Goal: Find specific page/section: Find specific page/section

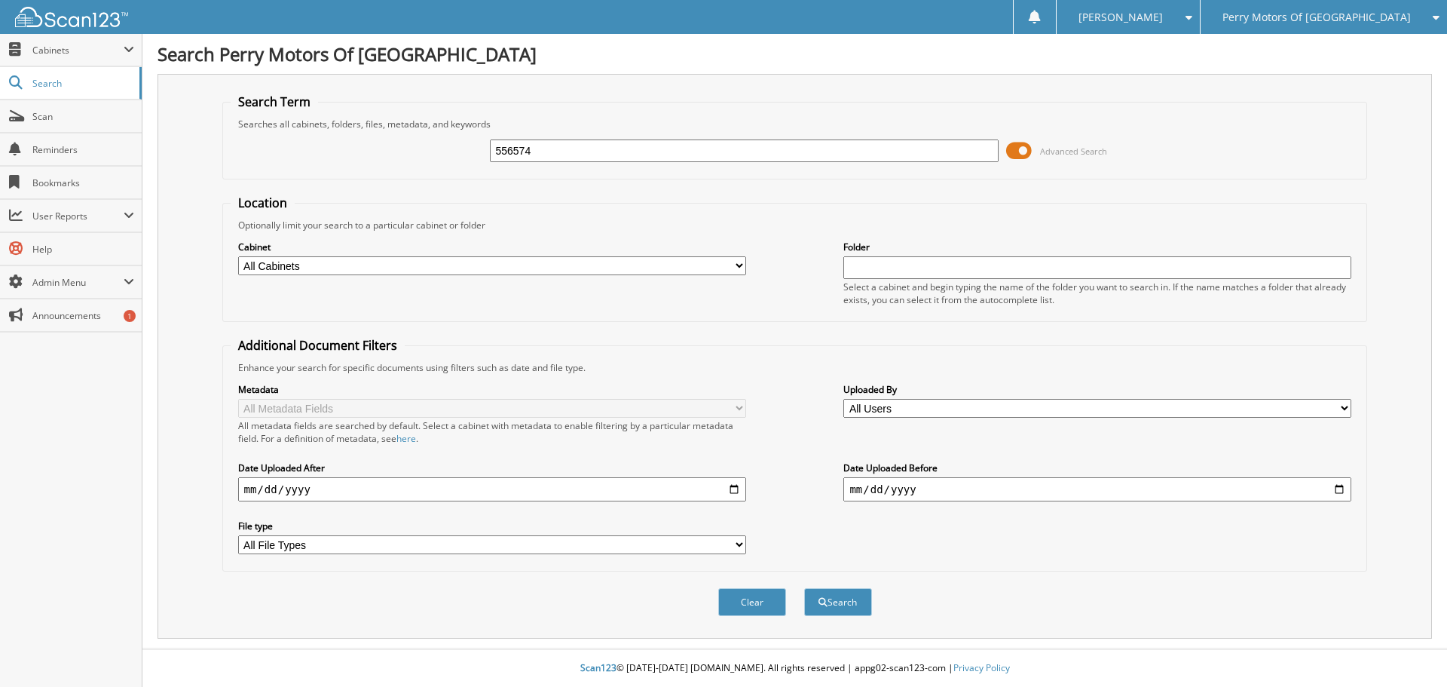
type input "556574"
click at [804, 588] on button "Search" at bounding box center [838, 602] width 68 height 28
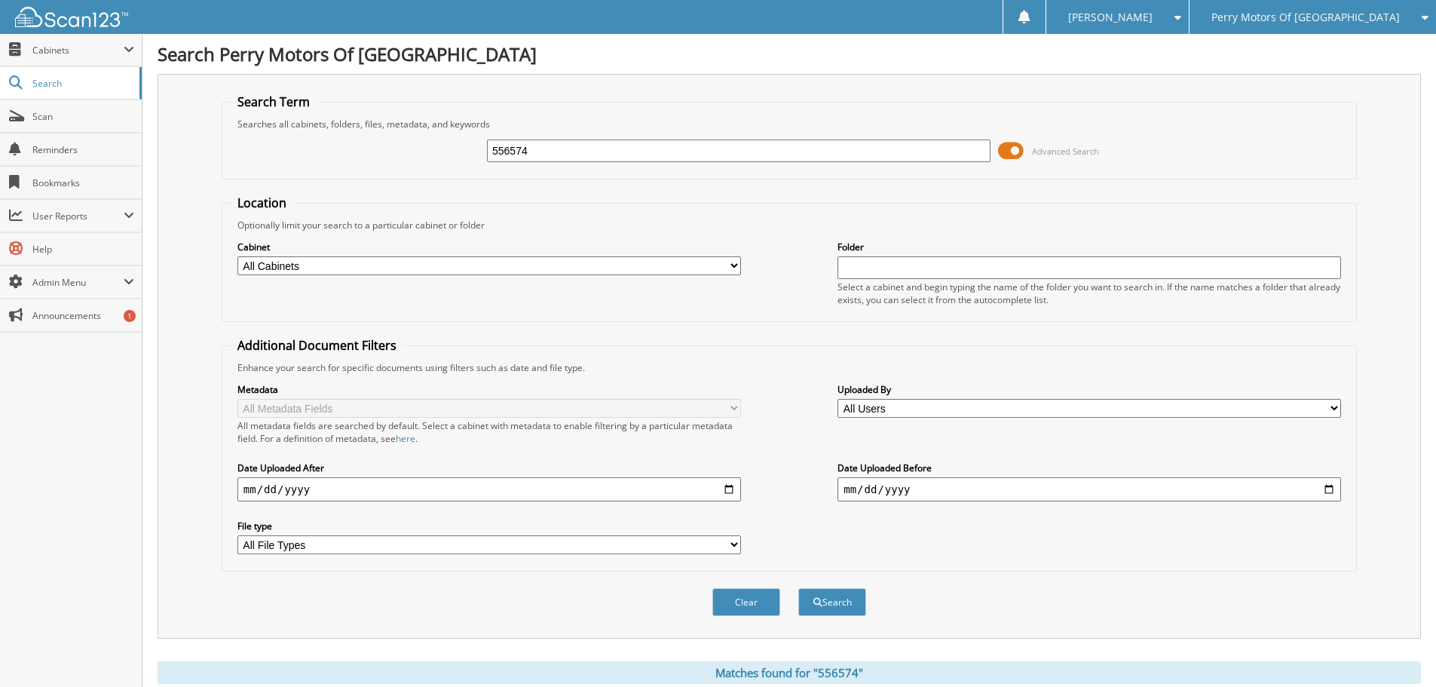
click at [735, 265] on select "All Cabinets ACCOUNTS PAYABLE ACCOUNTS RECEIVABLE ACTIVE EMPLOYEES Car Deals 20…" at bounding box center [488, 265] width 503 height 19
click at [41, 81] on span "Search" at bounding box center [81, 83] width 99 height 13
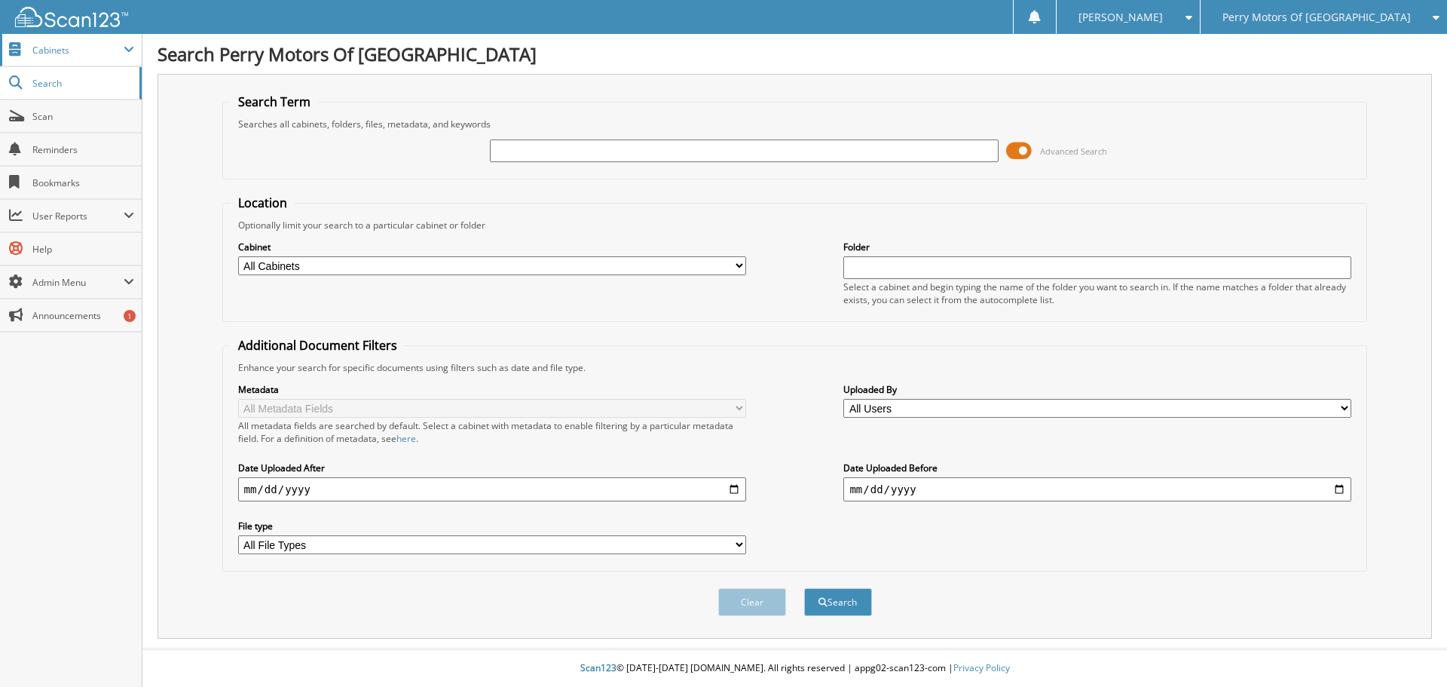
click at [52, 50] on span "Cabinets" at bounding box center [77, 50] width 91 height 13
type input "556574"
click at [804, 588] on button "Search" at bounding box center [838, 602] width 68 height 28
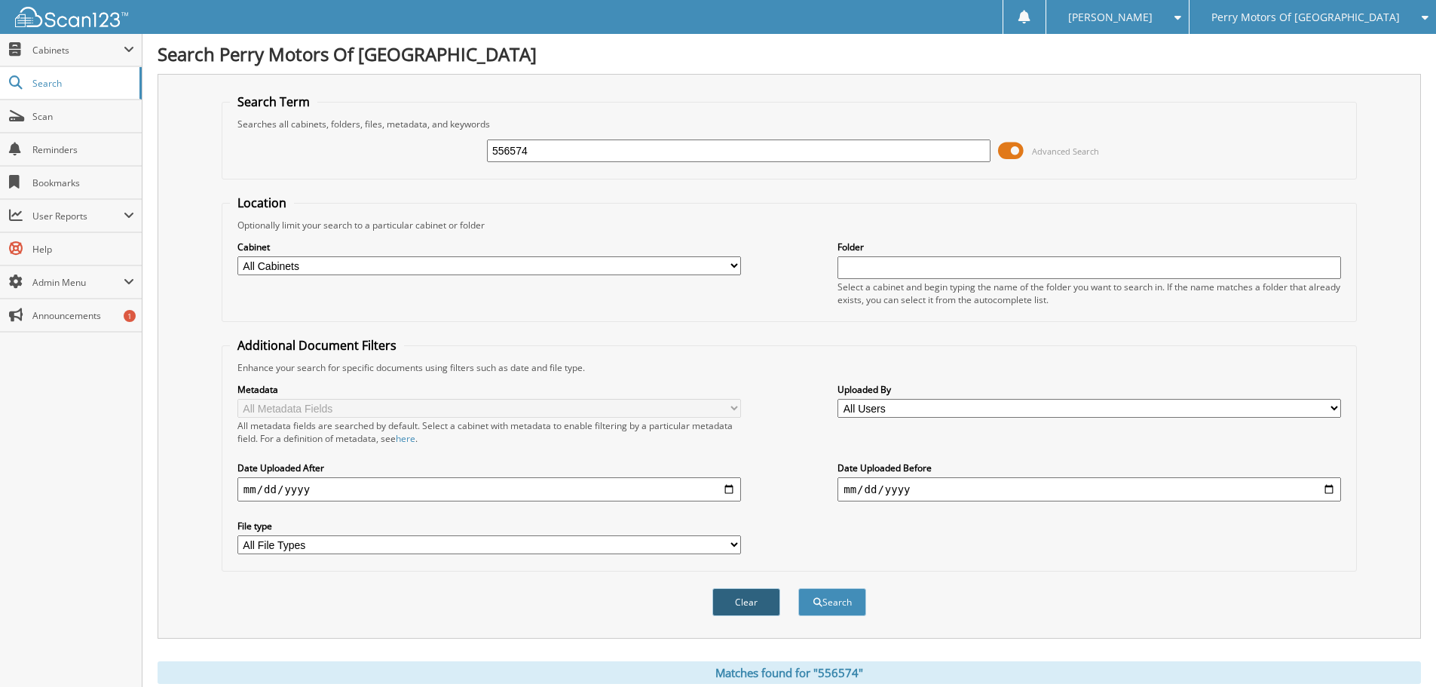
click at [754, 610] on button "Clear" at bounding box center [746, 602] width 68 height 28
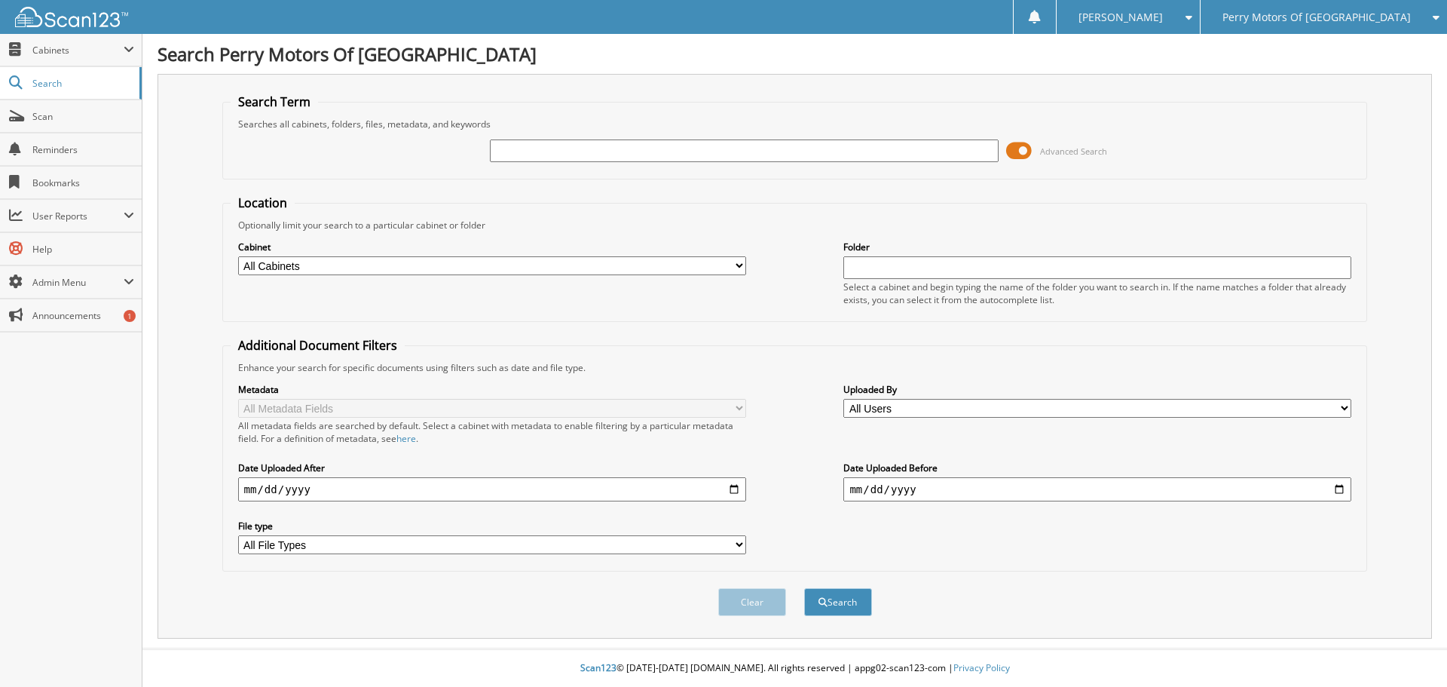
click at [736, 262] on select "All Cabinets ACCOUNTS PAYABLE ACCOUNTS RECEIVABLE ACTIVE EMPLOYEES Car Deals 20…" at bounding box center [492, 265] width 508 height 19
select select "44455"
click at [238, 256] on select "All Cabinets ACCOUNTS PAYABLE ACCOUNTS RECEIVABLE ACTIVE EMPLOYEES Car Deals 20…" at bounding box center [492, 265] width 508 height 19
click at [519, 157] on input "text" at bounding box center [744, 150] width 508 height 23
click at [44, 112] on span "Scan" at bounding box center [83, 116] width 102 height 13
